Goal: Task Accomplishment & Management: Use online tool/utility

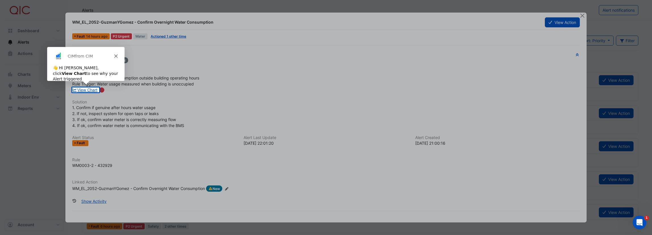
click at [116, 55] on icon "Close" at bounding box center [115, 55] width 3 height 3
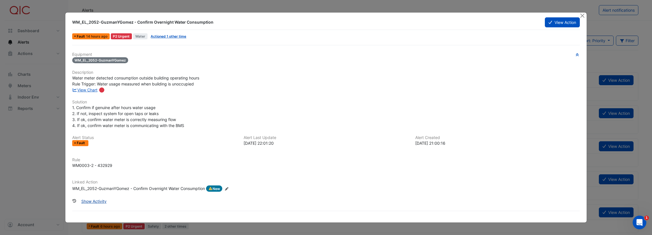
click at [92, 200] on button "Show Activity" at bounding box center [94, 201] width 33 height 10
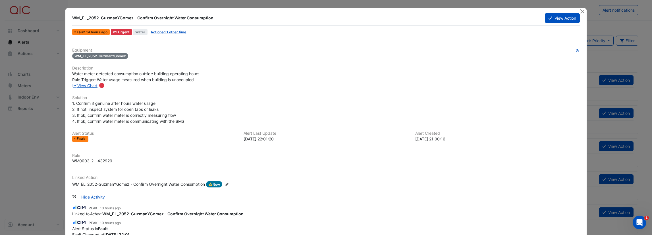
scroll to position [58, 0]
